Goal: Transaction & Acquisition: Purchase product/service

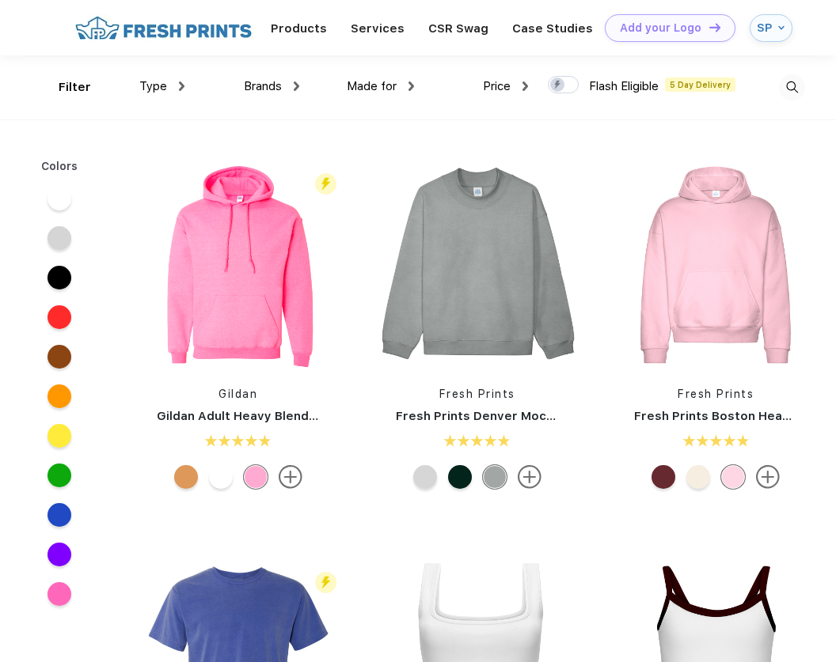
scroll to position [1, 0]
click at [422, 84] on div "Price $ $$ $$$" at bounding box center [471, 87] width 115 height 64
click at [399, 82] on div "Made for" at bounding box center [380, 86] width 67 height 18
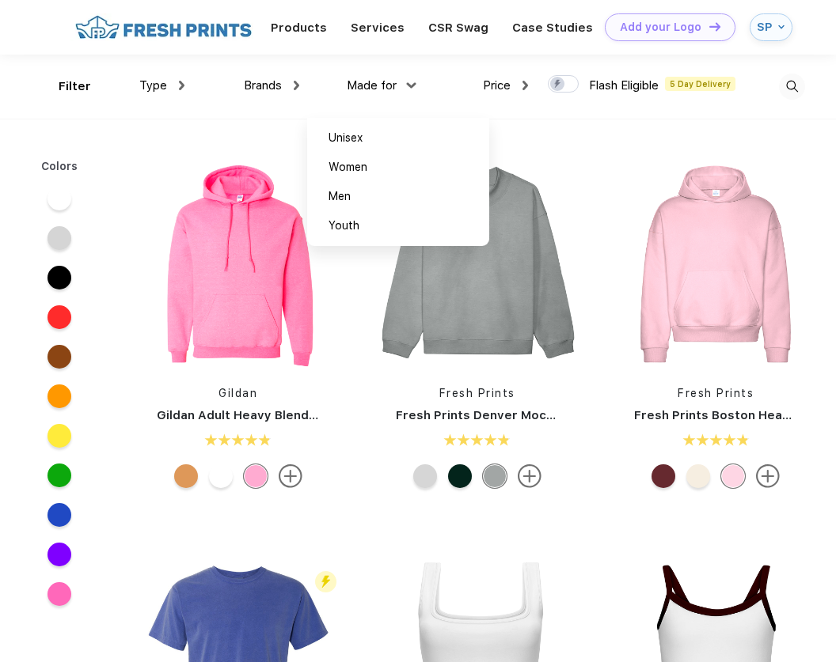
click at [237, 31] on img at bounding box center [163, 27] width 186 height 28
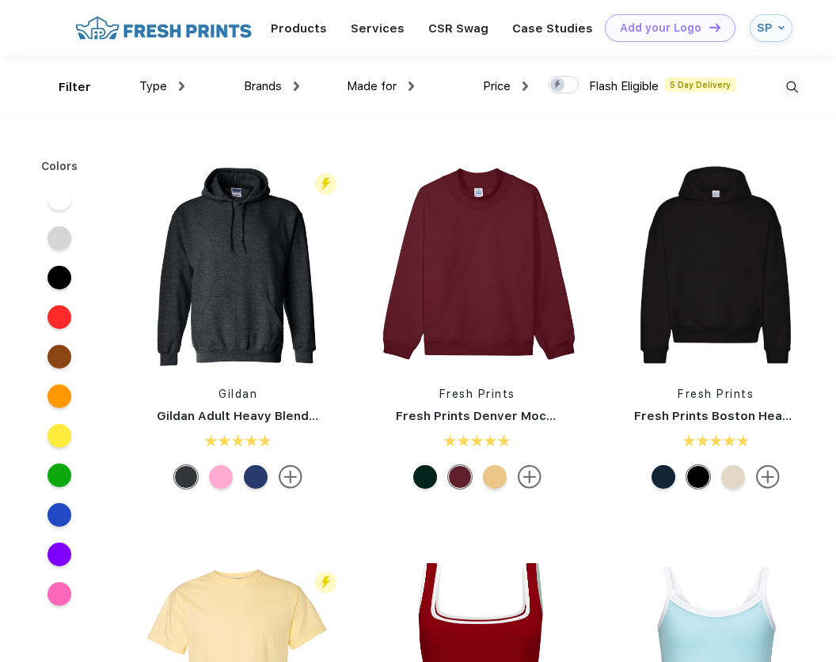
scroll to position [1, 0]
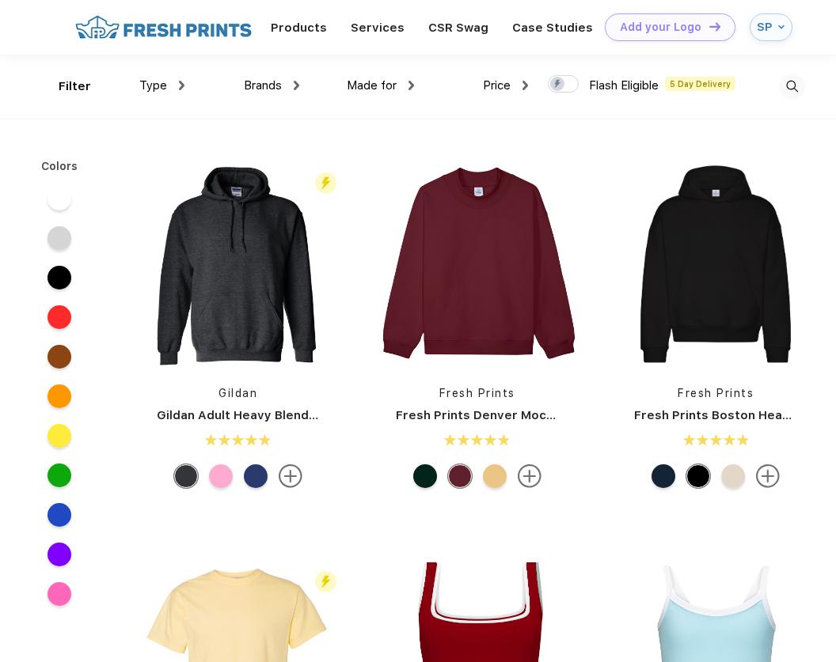
click at [150, 86] on span "Type" at bounding box center [153, 85] width 28 height 14
click at [176, 85] on div "Type" at bounding box center [161, 86] width 45 height 18
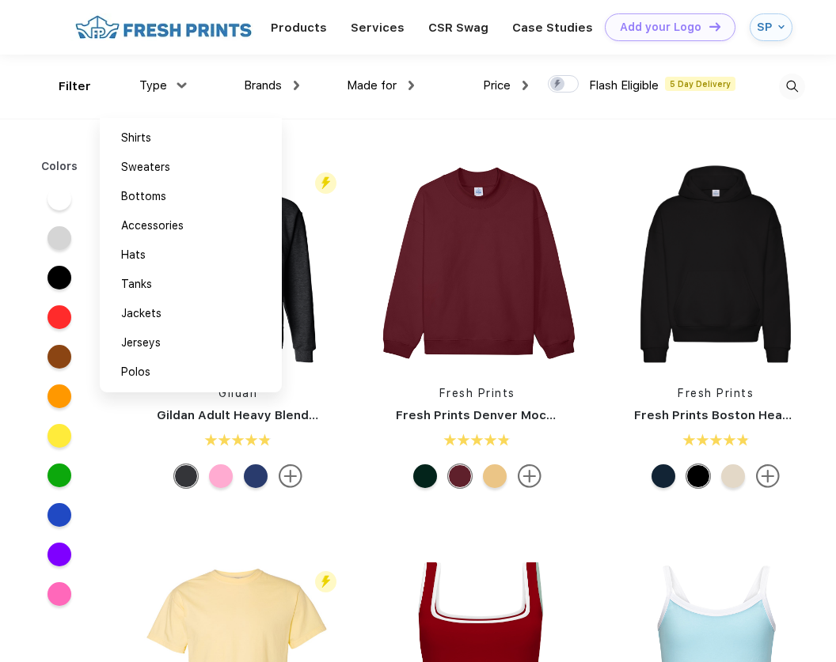
click at [272, 87] on span "Brands" at bounding box center [263, 85] width 38 height 14
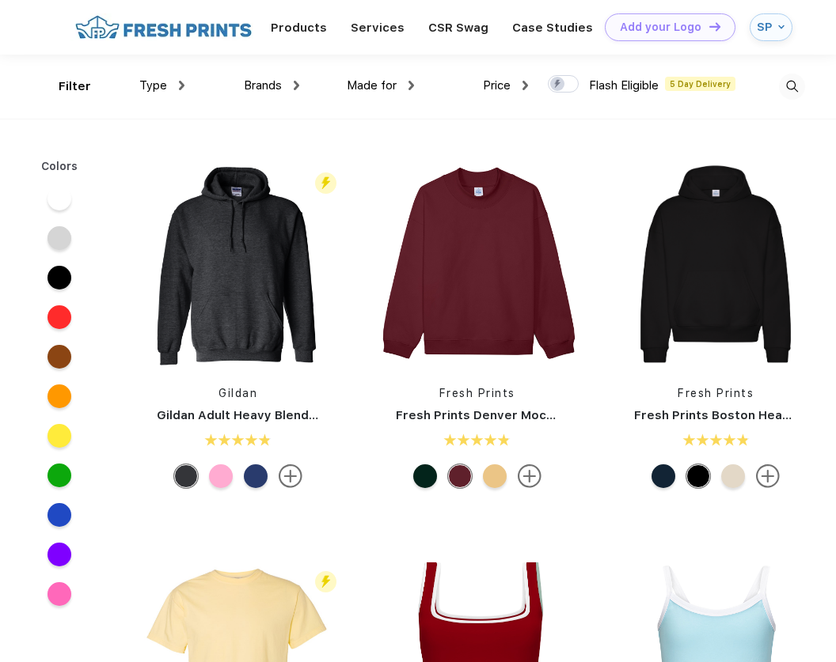
click at [272, 82] on span "Brands" at bounding box center [263, 85] width 38 height 14
click at [275, 84] on span "Brands" at bounding box center [263, 85] width 38 height 14
click at [296, 82] on img at bounding box center [297, 85] width 6 height 9
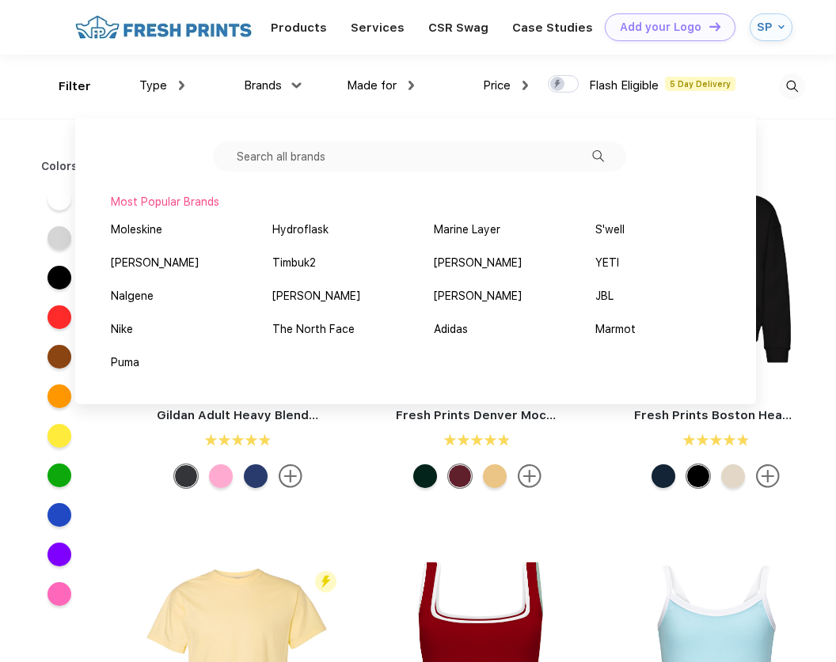
click at [793, 83] on img at bounding box center [792, 87] width 26 height 26
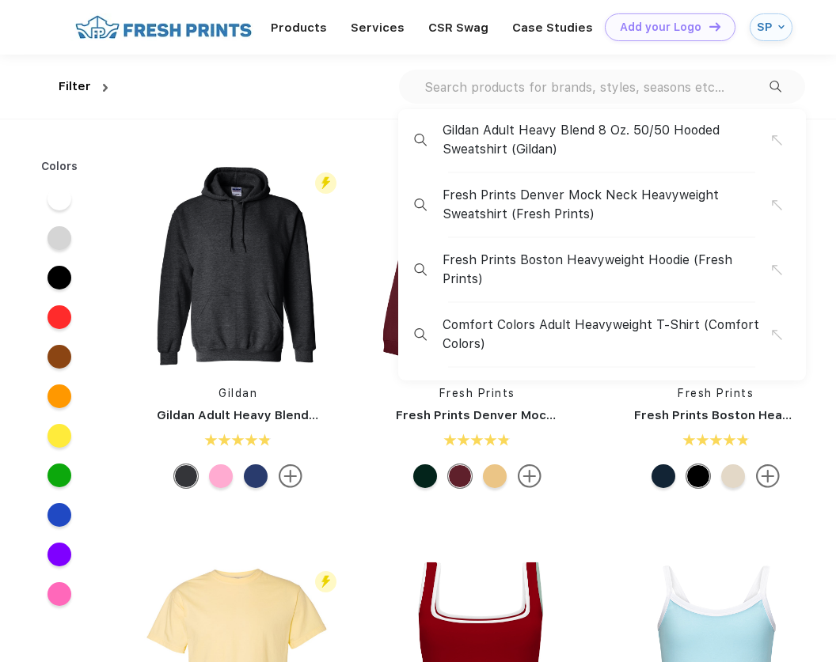
click at [660, 96] on div "Gildan Adult Heavy Blend 8 Oz. 50/50 Hooded Sweatshirt (Gildan) Fresh Prints De…" at bounding box center [602, 87] width 406 height 34
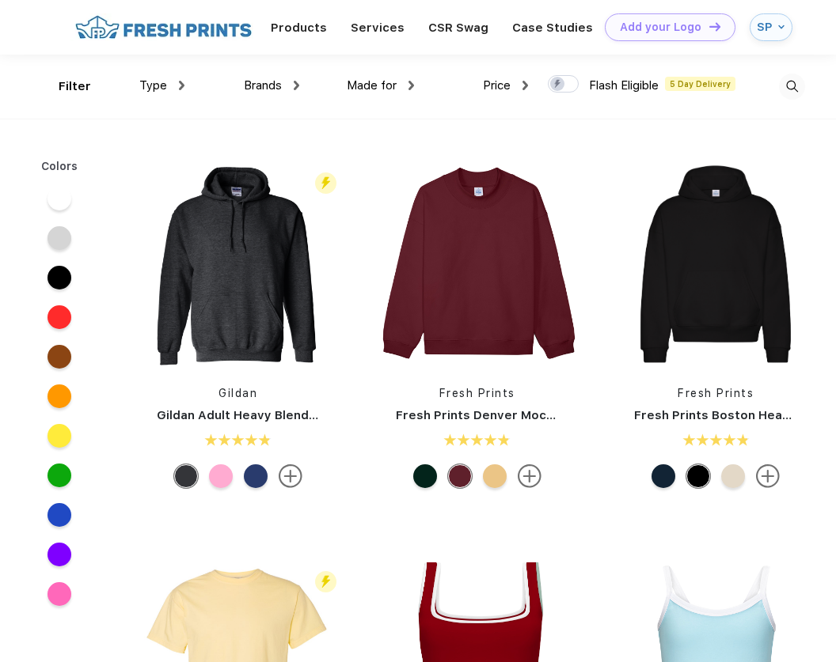
click at [651, 89] on span "Flash Eligible" at bounding box center [624, 85] width 70 height 14
click at [786, 86] on img at bounding box center [792, 87] width 26 height 26
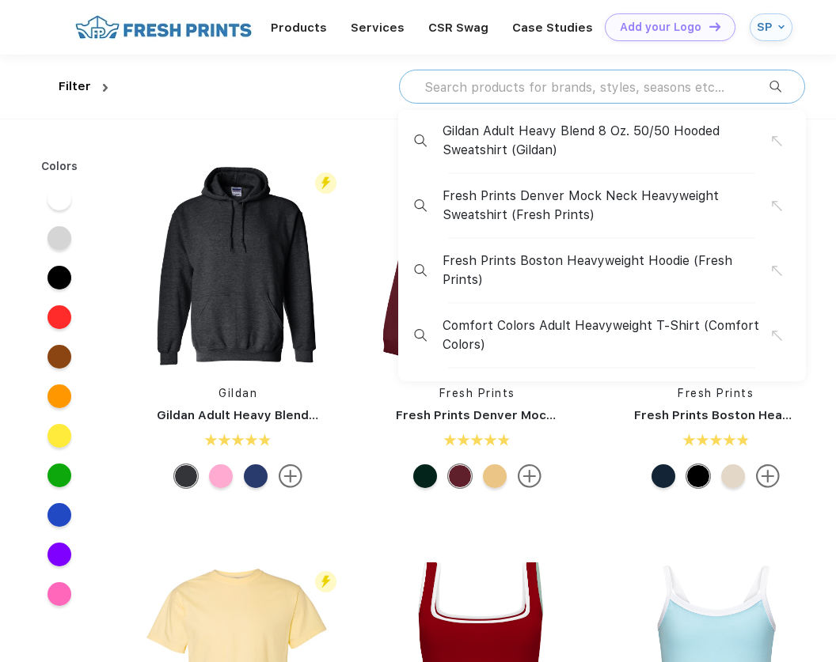
click at [619, 95] on input "text" at bounding box center [596, 86] width 347 height 17
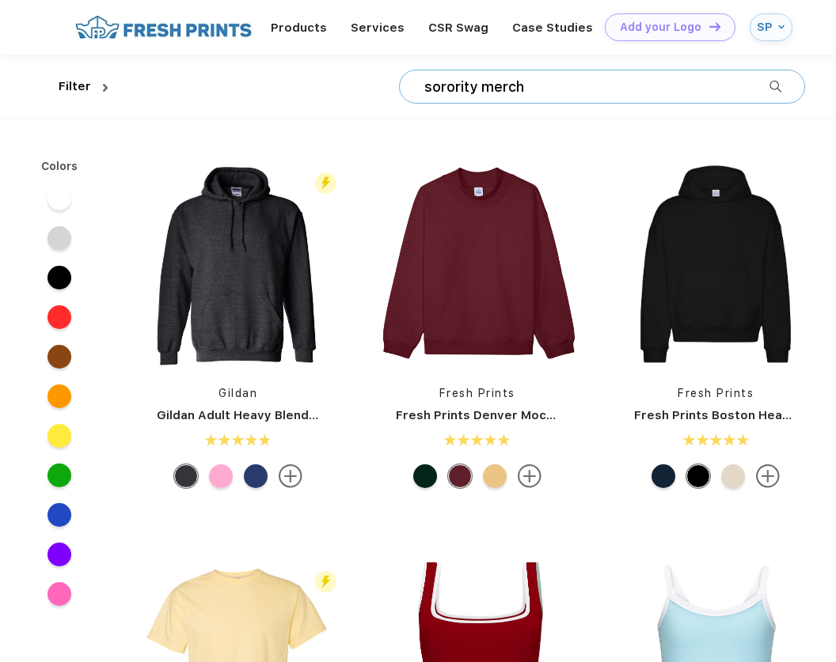
type input "sorority merch"
